Goal: Information Seeking & Learning: Learn about a topic

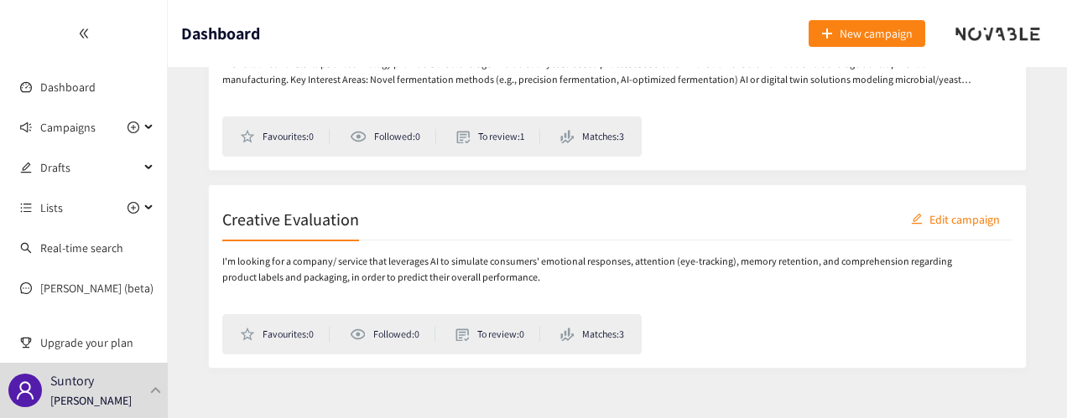
scroll to position [400, 0]
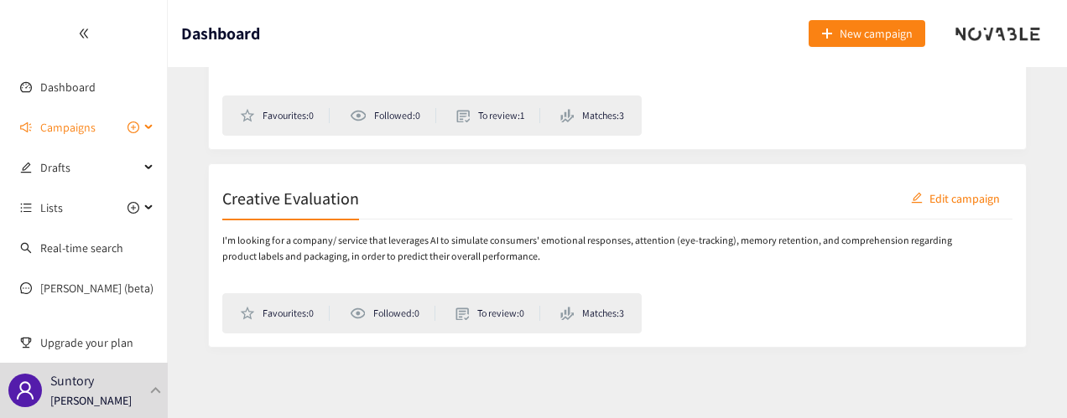
click at [91, 130] on span "Campaigns" at bounding box center [67, 128] width 55 height 34
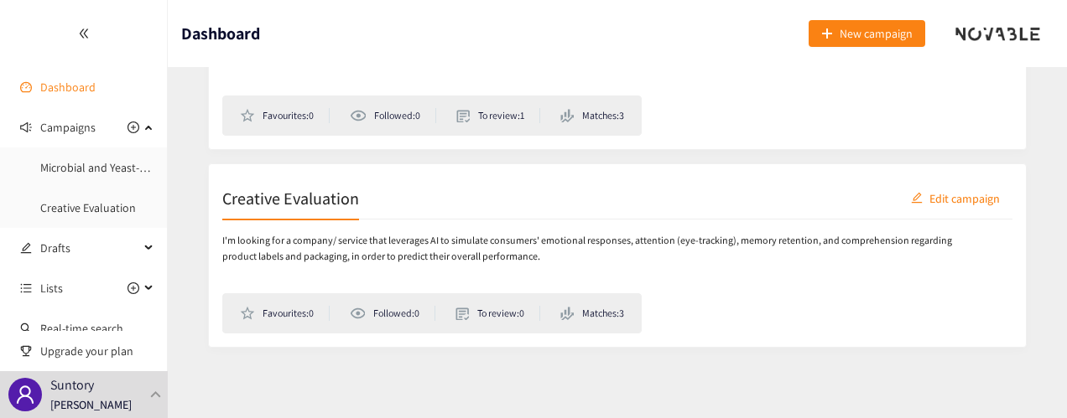
click at [72, 80] on link "Dashboard" at bounding box center [67, 87] width 55 height 15
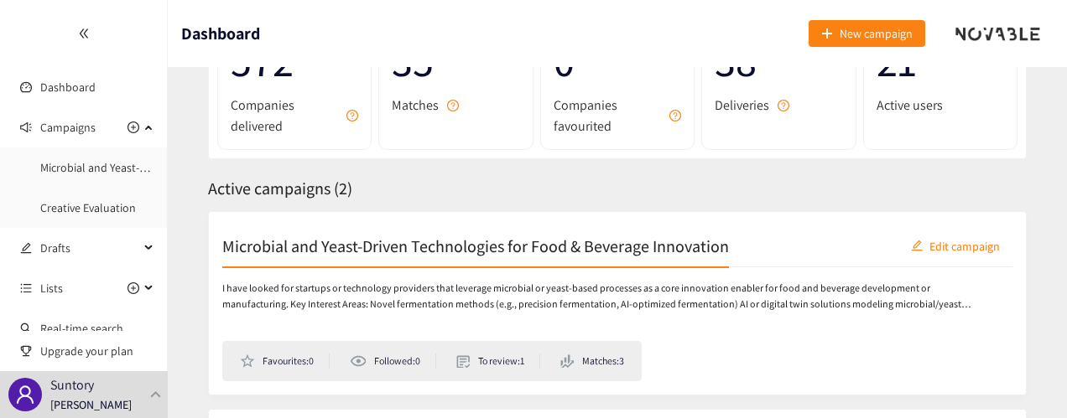
scroll to position [168, 0]
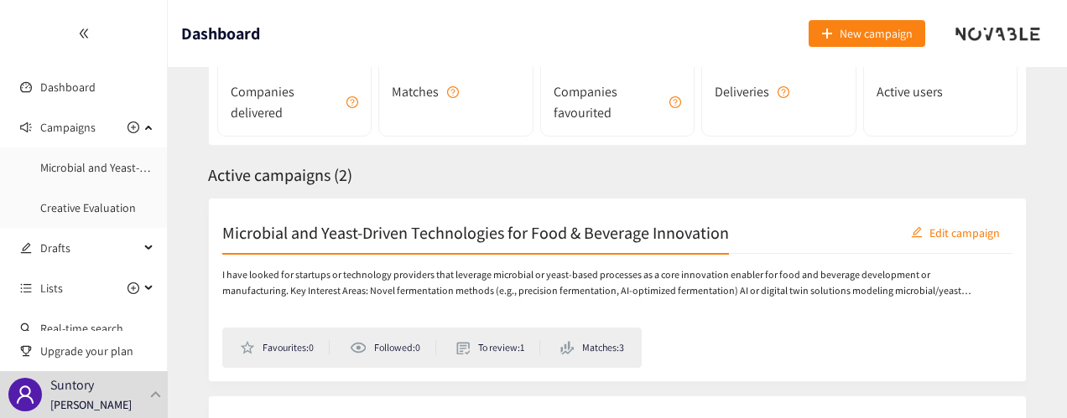
click at [601, 350] on li "Matches: 3" at bounding box center [592, 347] width 64 height 15
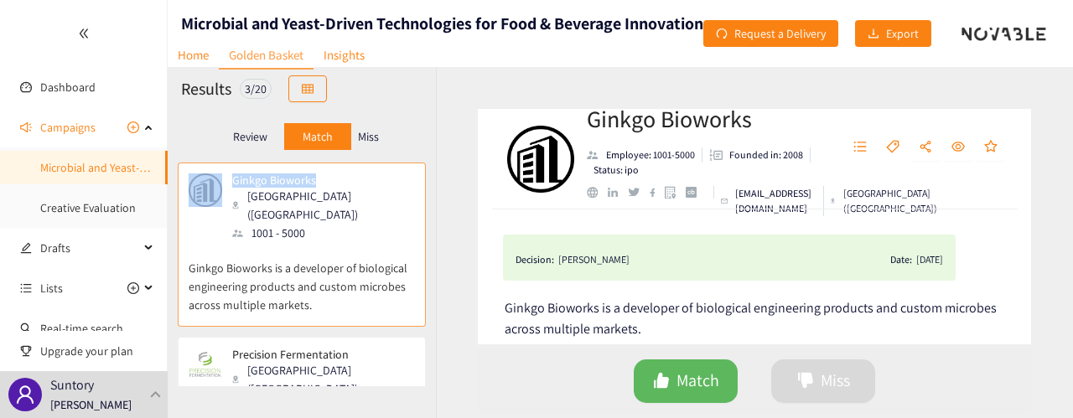
drag, startPoint x: 327, startPoint y: 172, endPoint x: 216, endPoint y: 185, distance: 111.5
click at [216, 185] on div "Ginkgo Bioworks [GEOGRAPHIC_DATA] ([GEOGRAPHIC_DATA]) 1001 - 5000 Ginkgo Biowor…" at bounding box center [302, 245] width 248 height 164
copy div "Ginkgo Bioworks"
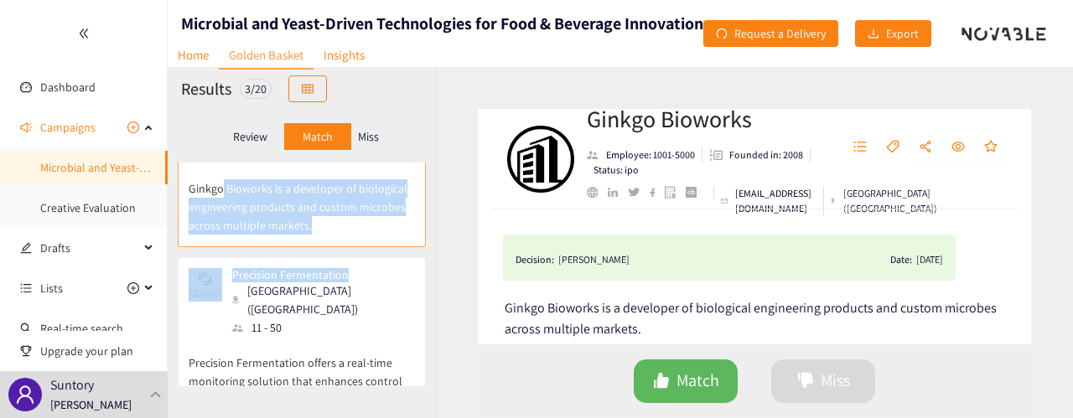
scroll to position [70, 0]
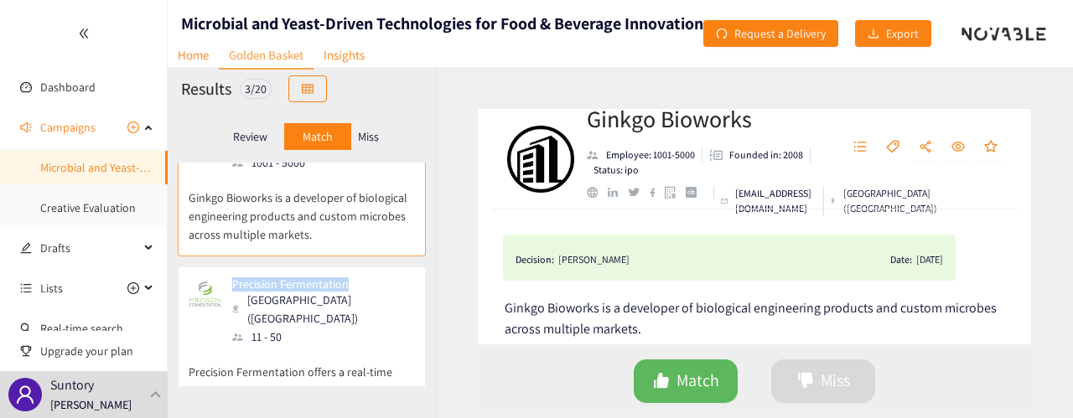
drag, startPoint x: 352, startPoint y: 166, endPoint x: 230, endPoint y: 266, distance: 157.9
click at [230, 278] on div "Precision Fermentation [GEOGRAPHIC_DATA] ([GEOGRAPHIC_DATA]) 11 - 50" at bounding box center [302, 312] width 226 height 69
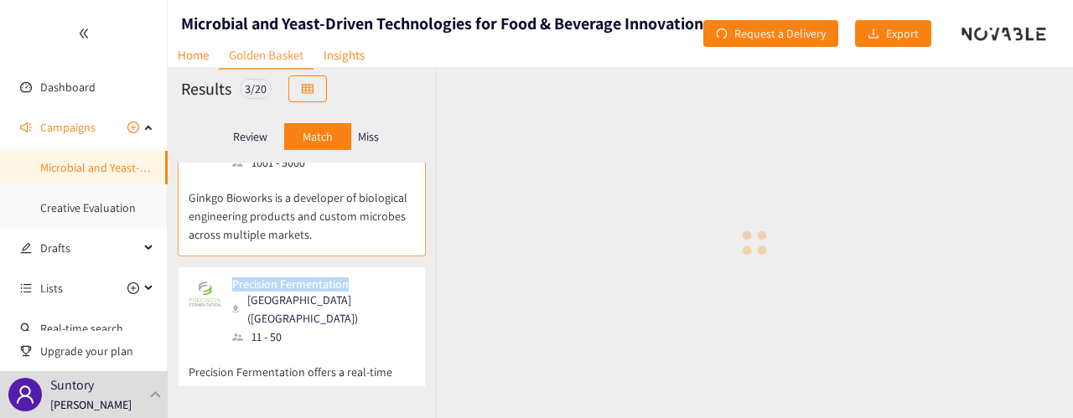
copy p "Precision Fermentation"
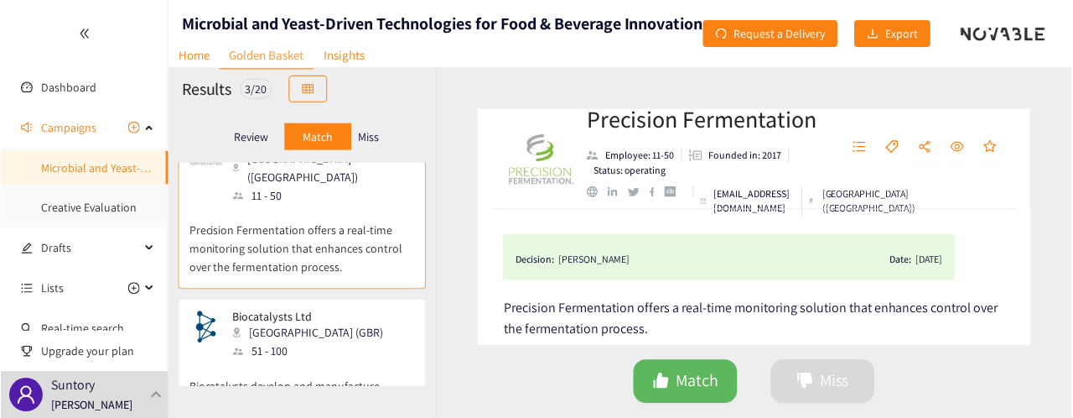
scroll to position [238, 0]
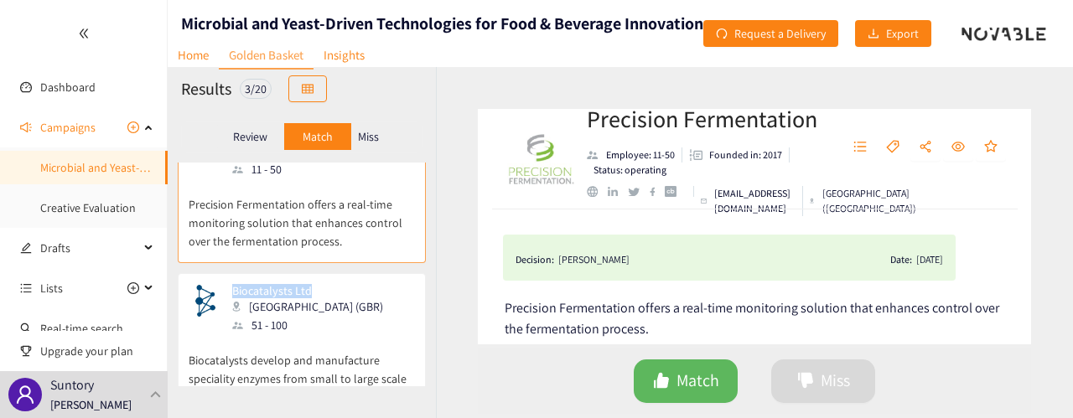
drag, startPoint x: 325, startPoint y: 252, endPoint x: 236, endPoint y: 252, distance: 88.9
click at [236, 284] on div "Biocatalysts Ltd [GEOGRAPHIC_DATA] (GBR) 51 - 100" at bounding box center [302, 309] width 226 height 50
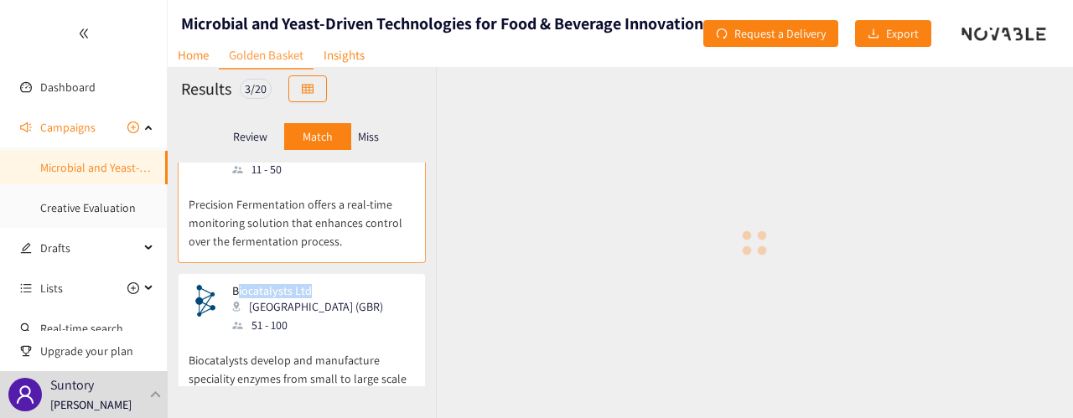
copy p "iocatalysts Ltd"
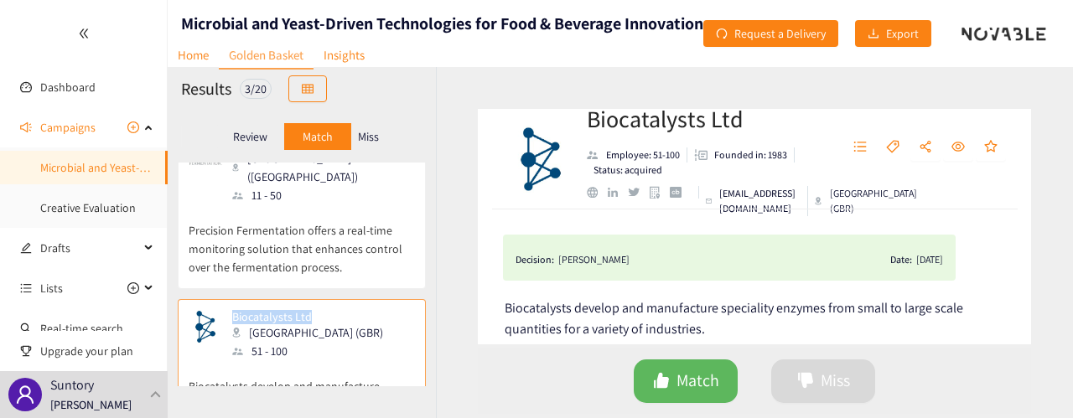
scroll to position [242, 0]
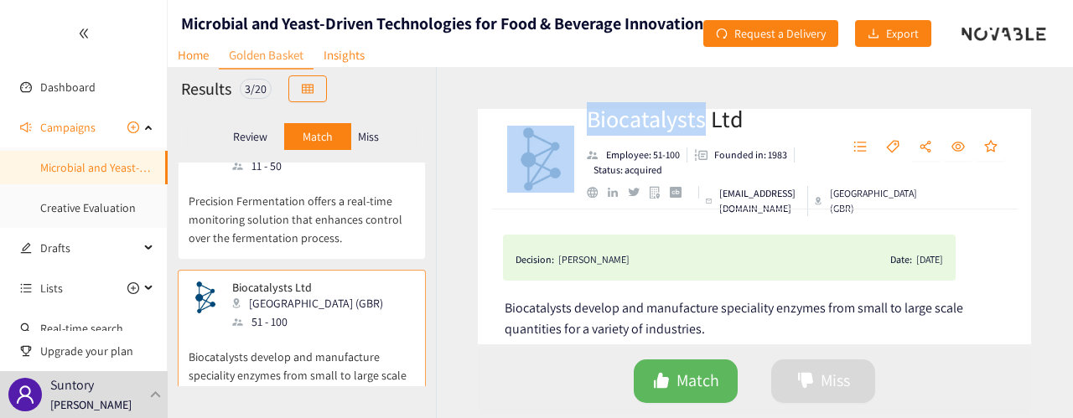
drag, startPoint x: 704, startPoint y: 117, endPoint x: 579, endPoint y: 126, distance: 126.1
click at [579, 126] on div "Biocatalysts Ltd Employee: 51-100 Founded in: 1983 Status: acquired [EMAIL_ADDR…" at bounding box center [754, 159] width 553 height 101
copy div "Biocatalysts"
